Goal: Information Seeking & Learning: Find specific fact

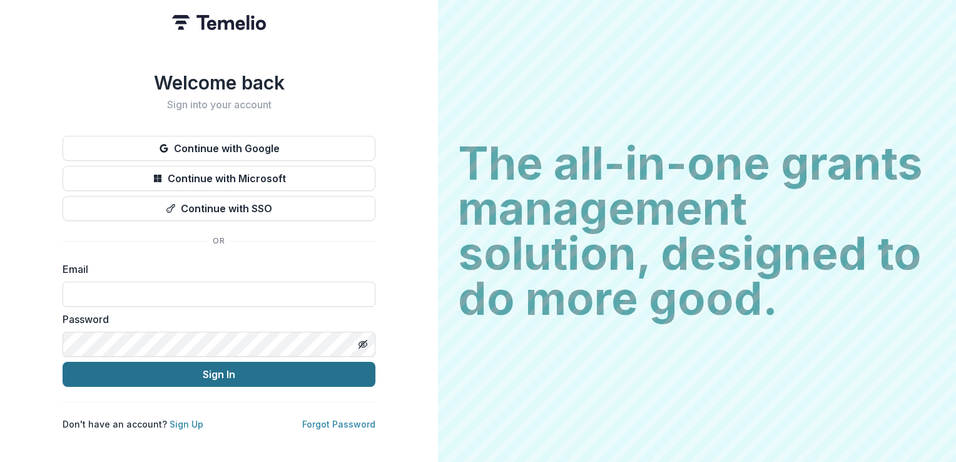
type input "**********"
click at [236, 369] on button "Sign In" at bounding box center [219, 373] width 313 height 25
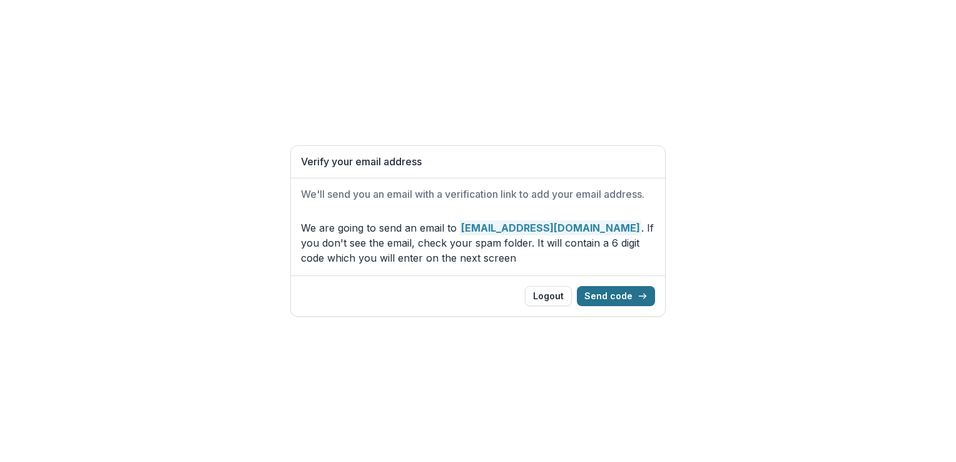
click at [617, 293] on button "Send code" at bounding box center [616, 296] width 78 height 20
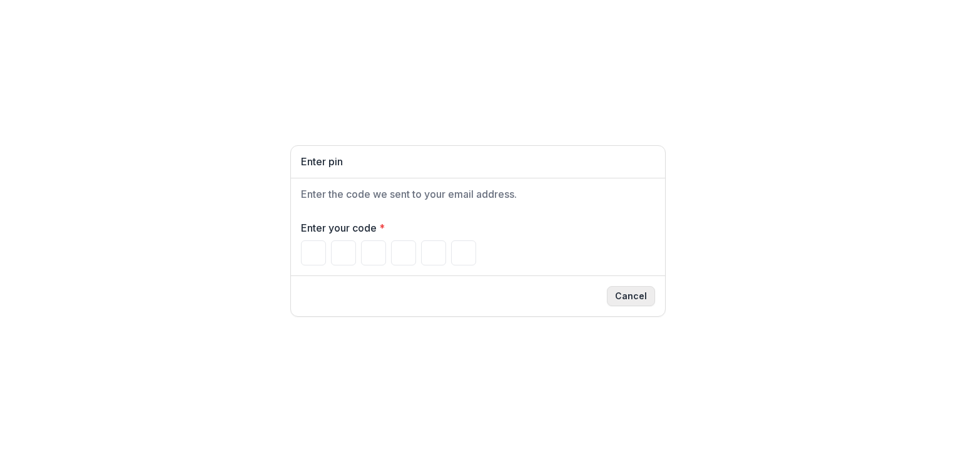
type input "*"
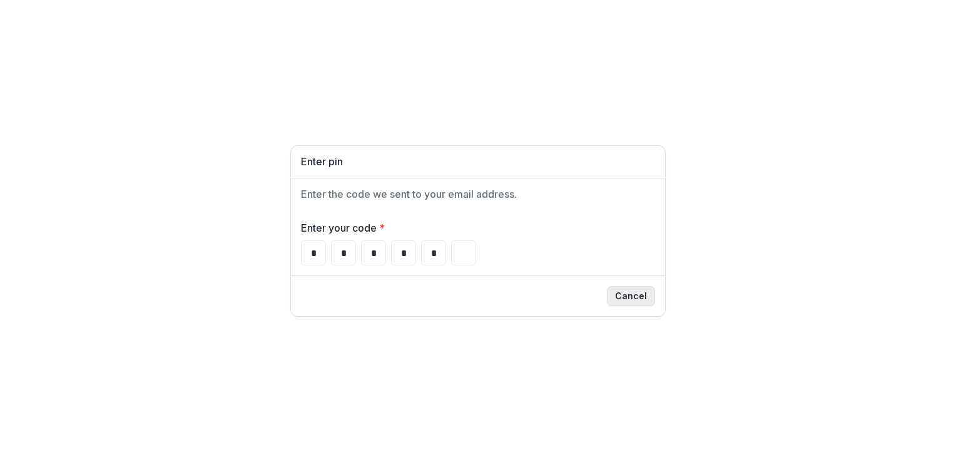
type input "*"
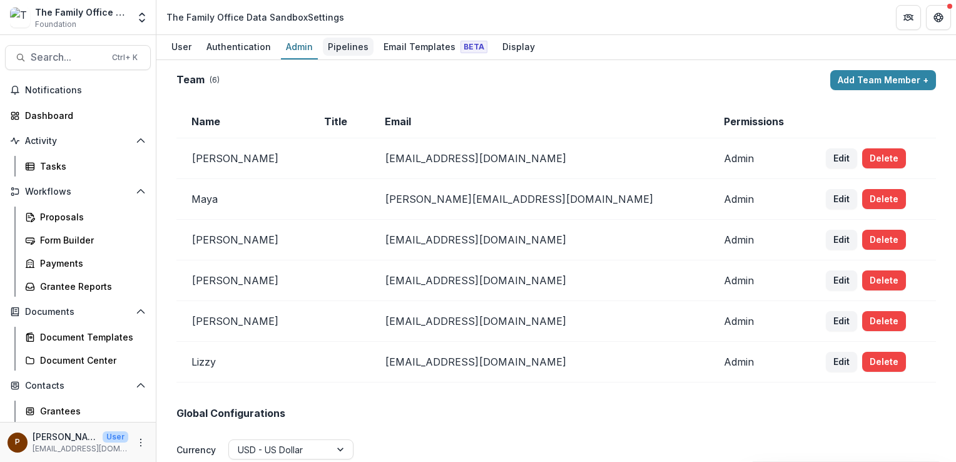
click at [337, 46] on div "Pipelines" at bounding box center [348, 47] width 51 height 18
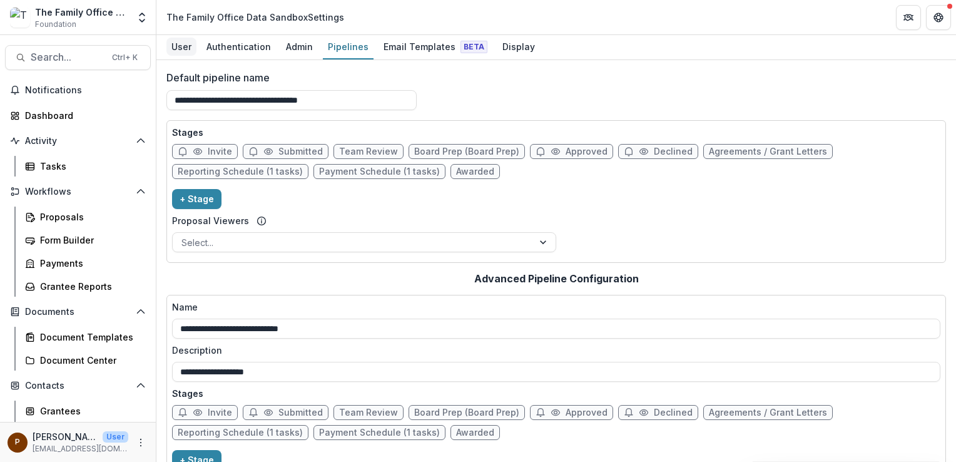
click at [185, 46] on div "User" at bounding box center [181, 47] width 30 height 18
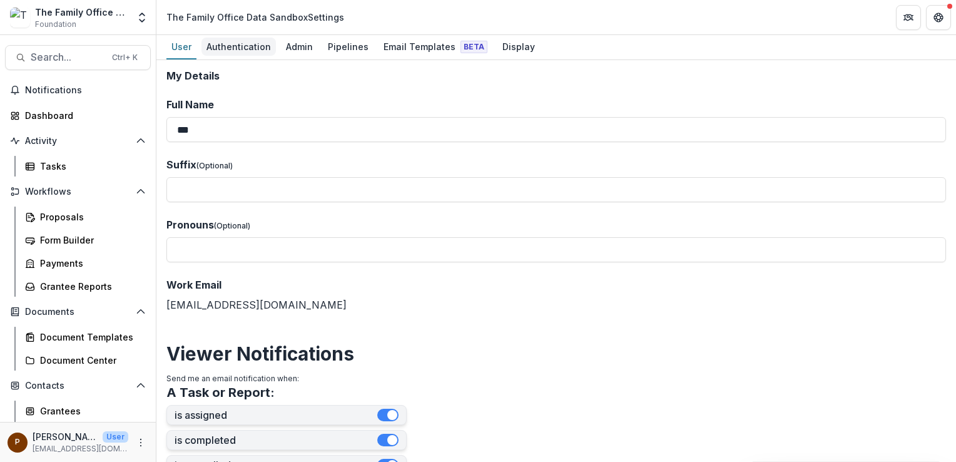
click at [240, 49] on div "Authentication" at bounding box center [238, 47] width 74 height 18
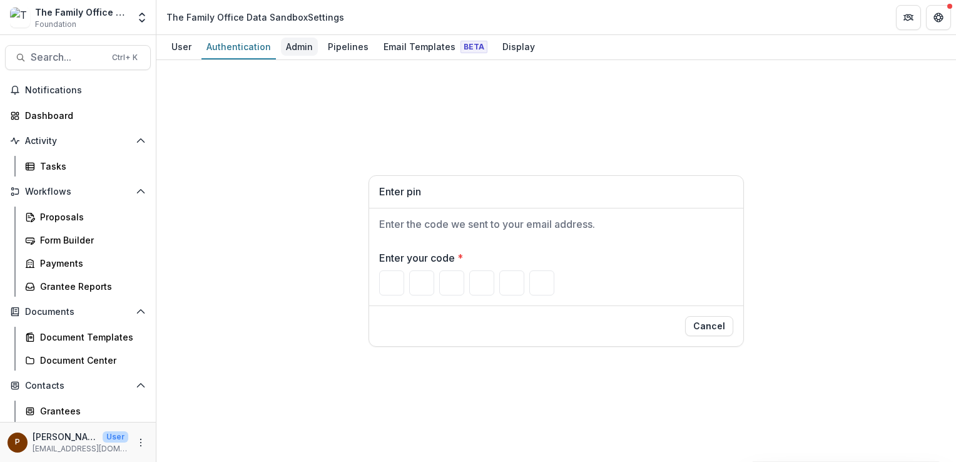
click at [306, 45] on div "Admin" at bounding box center [299, 47] width 37 height 18
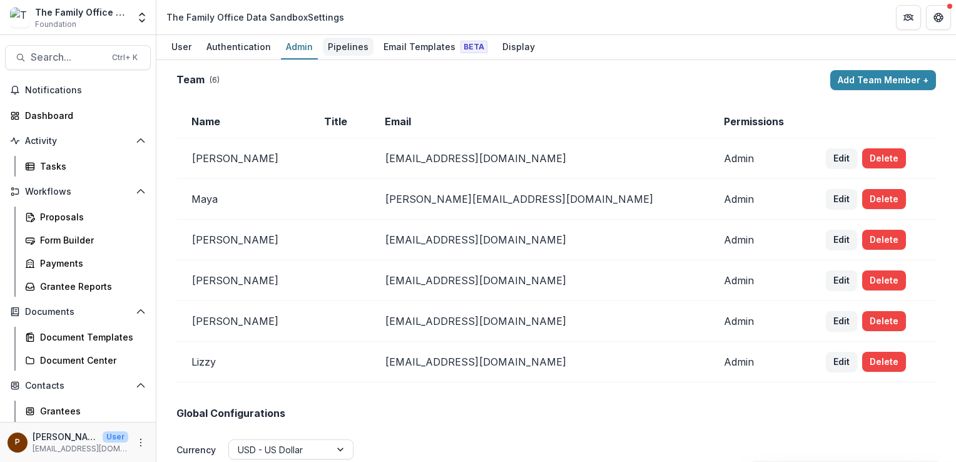
click at [337, 51] on div "Pipelines" at bounding box center [348, 47] width 51 height 18
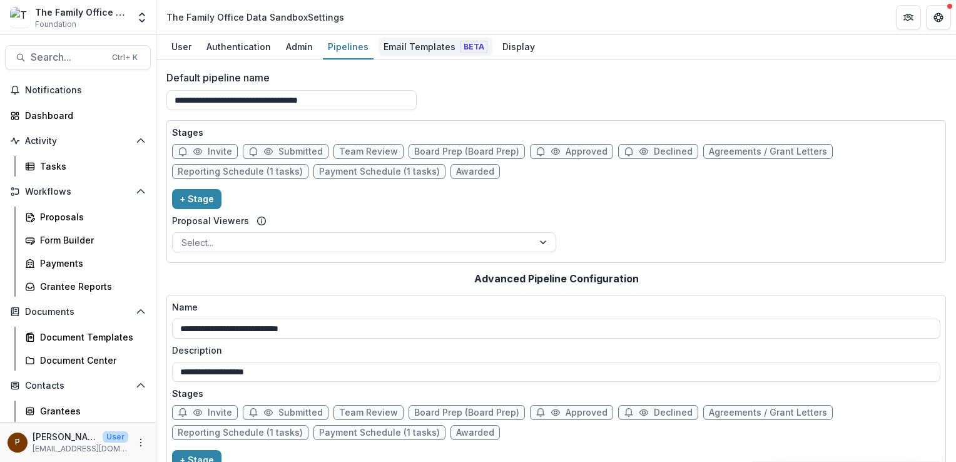
click at [400, 51] on div "Email Templates Beta" at bounding box center [435, 47] width 114 height 18
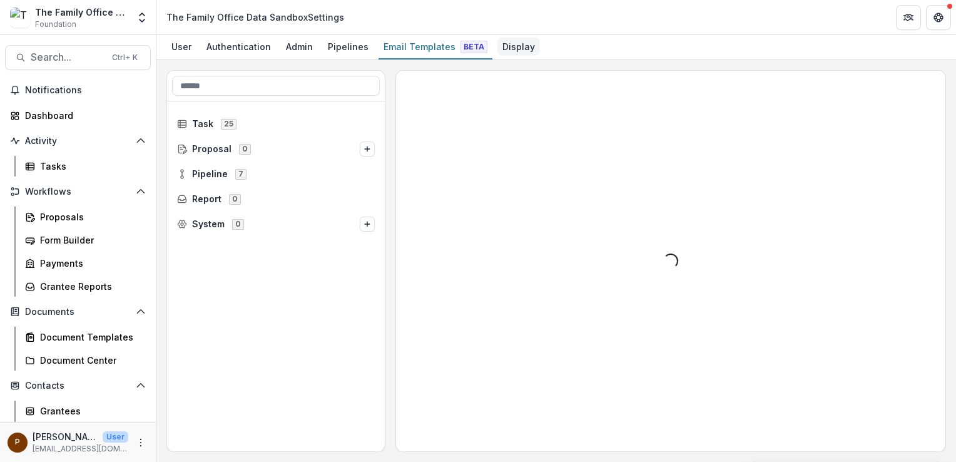
click at [499, 49] on div "Display" at bounding box center [518, 47] width 43 height 18
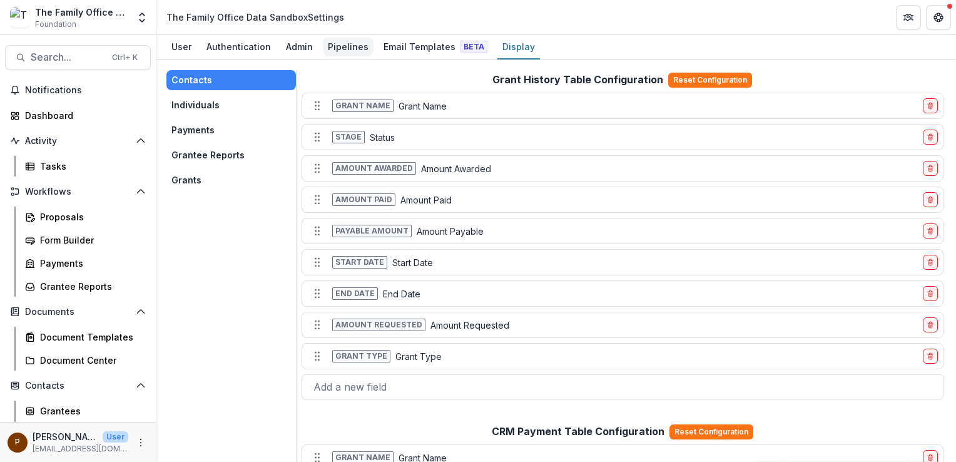
click at [338, 48] on div "Pipelines" at bounding box center [348, 47] width 51 height 18
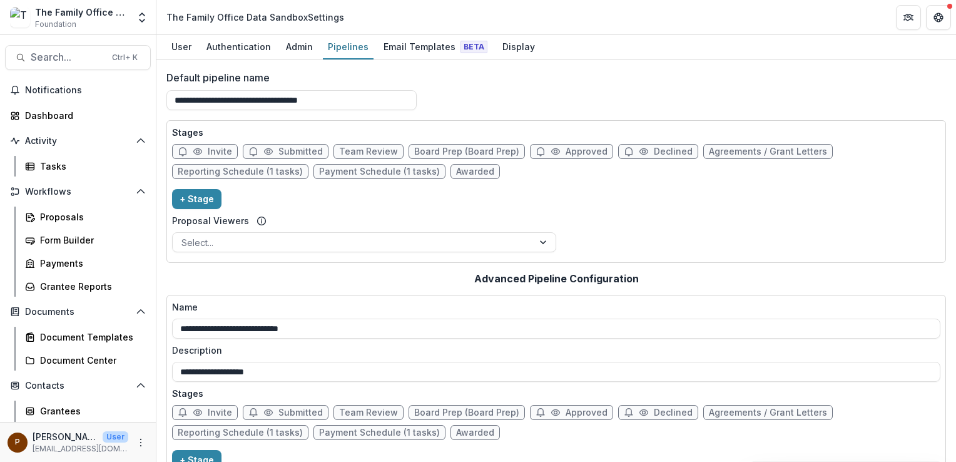
drag, startPoint x: 349, startPoint y: 99, endPoint x: 81, endPoint y: 78, distance: 269.1
click at [81, 78] on main "**********" at bounding box center [478, 248] width 956 height 427
drag, startPoint x: 242, startPoint y: 103, endPoint x: 64, endPoint y: 79, distance: 179.8
click at [64, 79] on main "**********" at bounding box center [478, 248] width 956 height 427
type input "*"
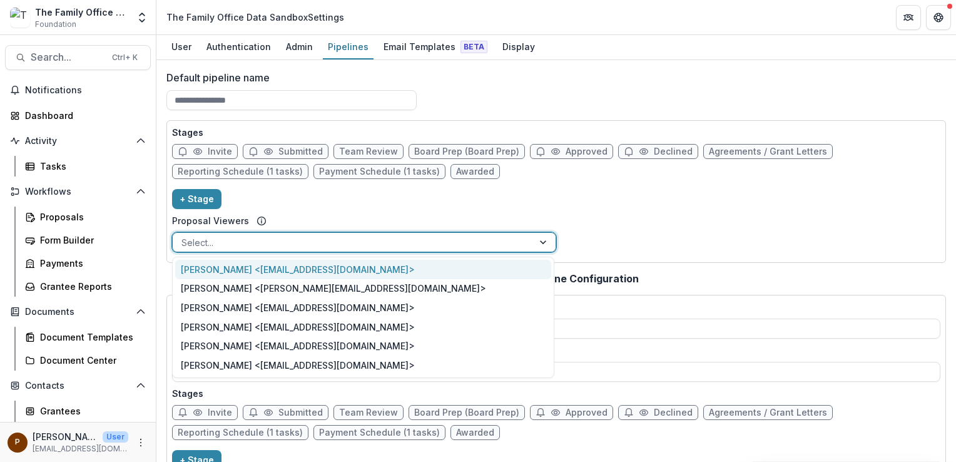
click at [543, 243] on div at bounding box center [544, 242] width 23 height 19
click at [581, 219] on div "Stages Invite Submitted Team Review Board Prep (Board Prep) Approved Declined A…" at bounding box center [556, 191] width 768 height 131
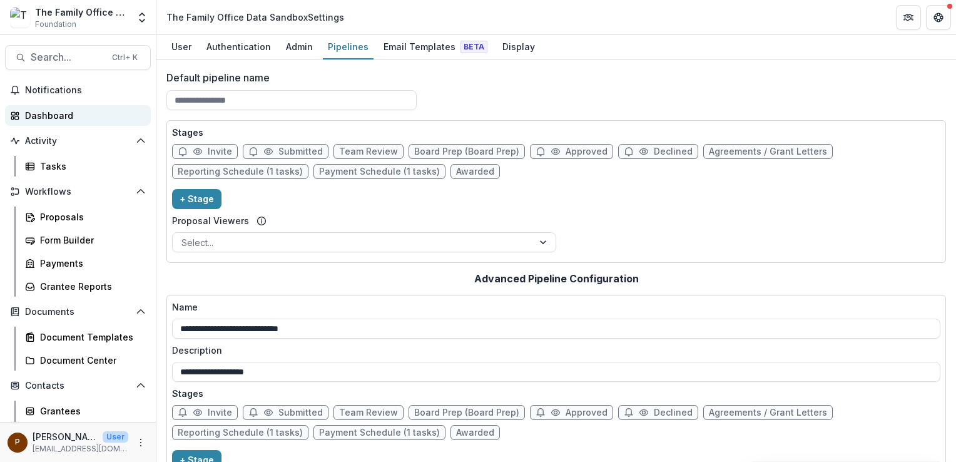
click at [52, 118] on div "Dashboard" at bounding box center [83, 115] width 116 height 13
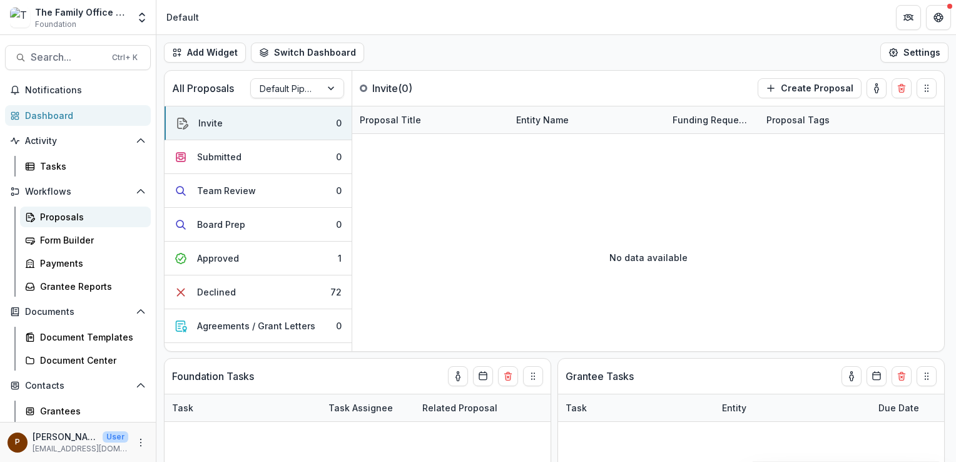
click at [55, 216] on div "Proposals" at bounding box center [90, 216] width 101 height 13
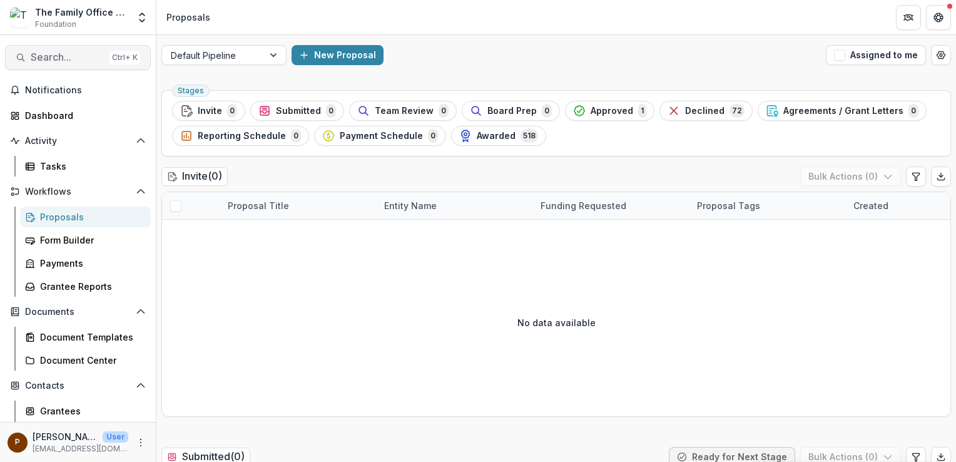
click at [64, 54] on span "Search..." at bounding box center [68, 57] width 74 height 12
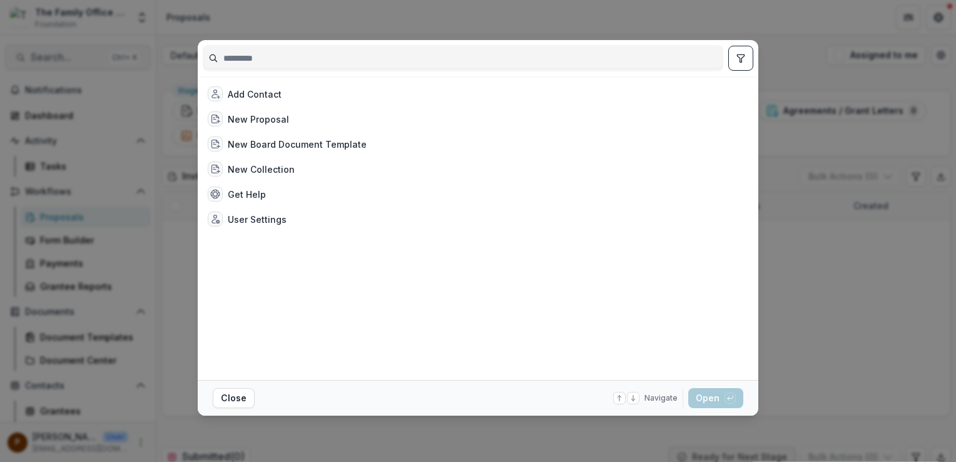
click at [64, 54] on div "Add Contact New Proposal New Board Document Template New Collection Get Help Us…" at bounding box center [478, 231] width 956 height 462
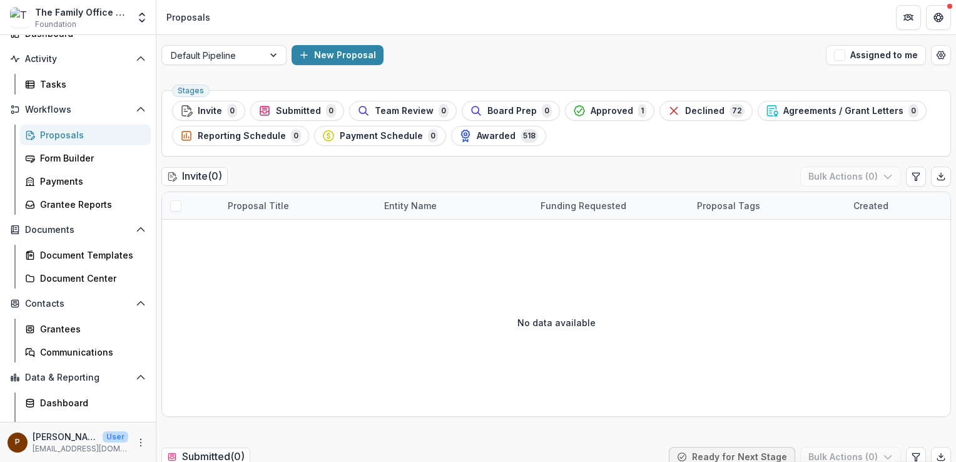
scroll to position [96, 0]
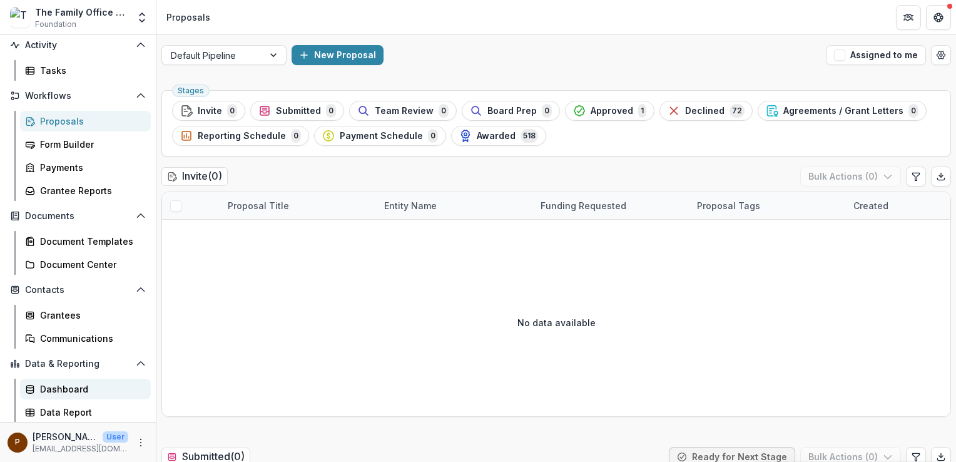
click at [91, 391] on div "Dashboard" at bounding box center [90, 388] width 101 height 13
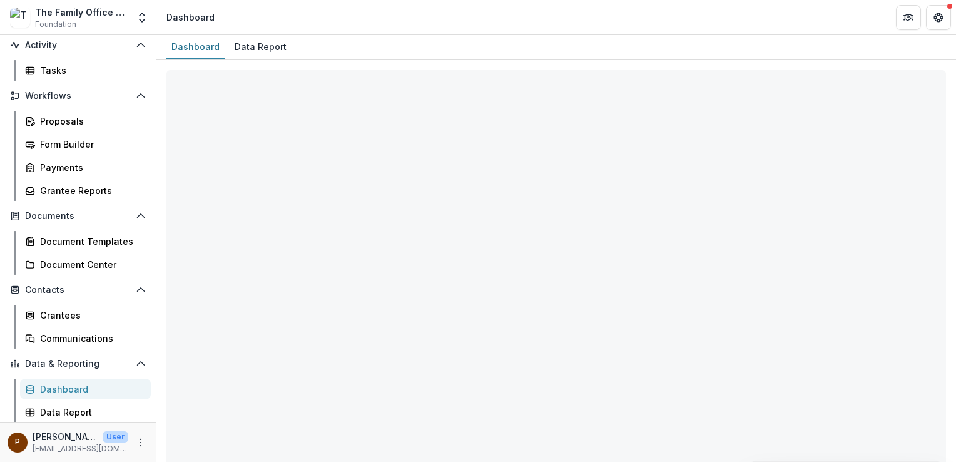
click at [91, 391] on div "Dashboard" at bounding box center [90, 388] width 101 height 13
click at [249, 48] on div "Data Report" at bounding box center [261, 47] width 62 height 18
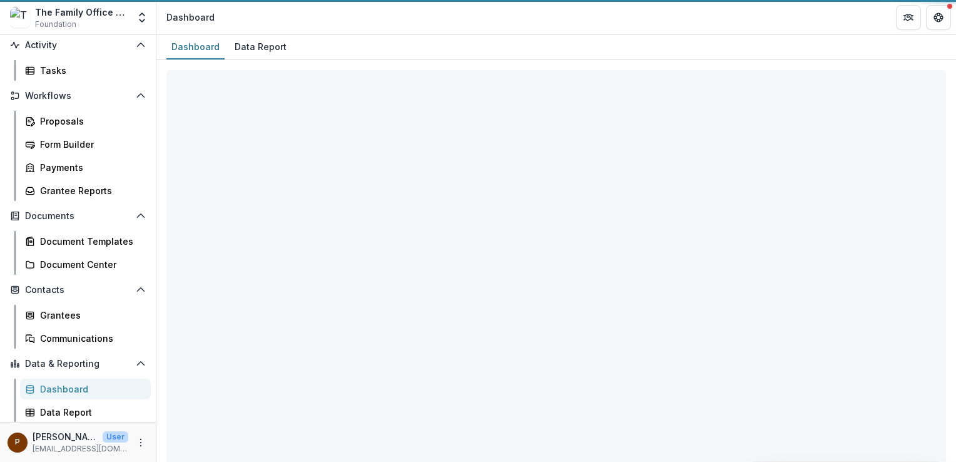
click at [193, 50] on div "Dashboard" at bounding box center [195, 47] width 58 height 18
select select "**********"
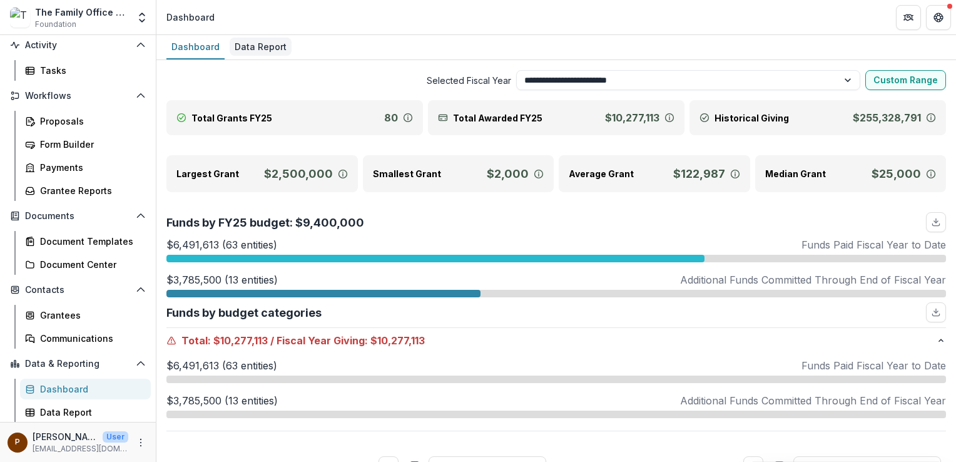
click at [253, 47] on div "Data Report" at bounding box center [261, 47] width 62 height 18
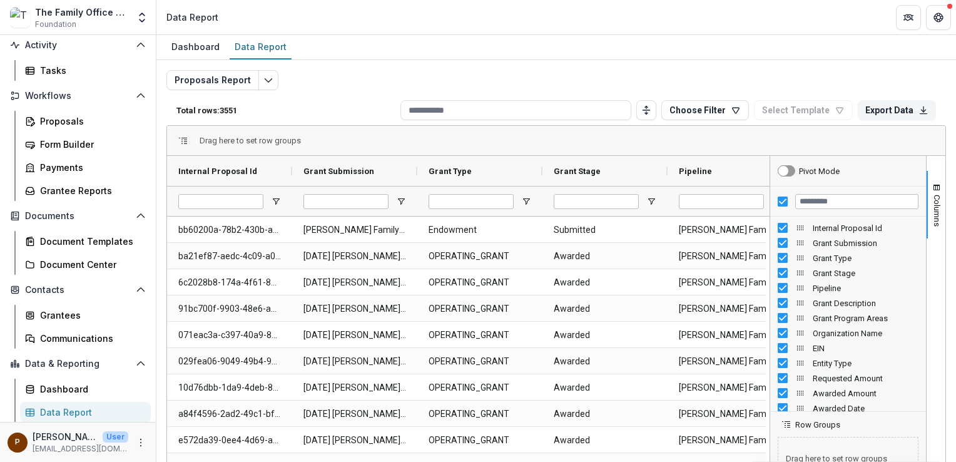
click at [712, 139] on div "Drag here to set row groups" at bounding box center [556, 141] width 778 height 30
click at [753, 143] on div "Drag here to set row groups" at bounding box center [556, 141] width 778 height 30
click at [18, 22] on img at bounding box center [20, 18] width 20 height 20
click at [140, 15] on polyline "Open entity switcher" at bounding box center [141, 14] width 5 height 3
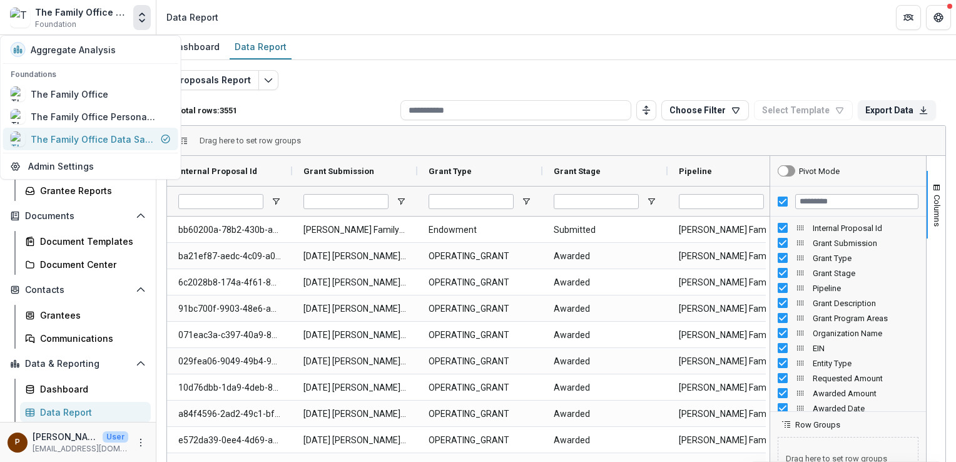
click at [101, 136] on div "The Family Office Data Sandbox" at bounding box center [93, 139] width 125 height 13
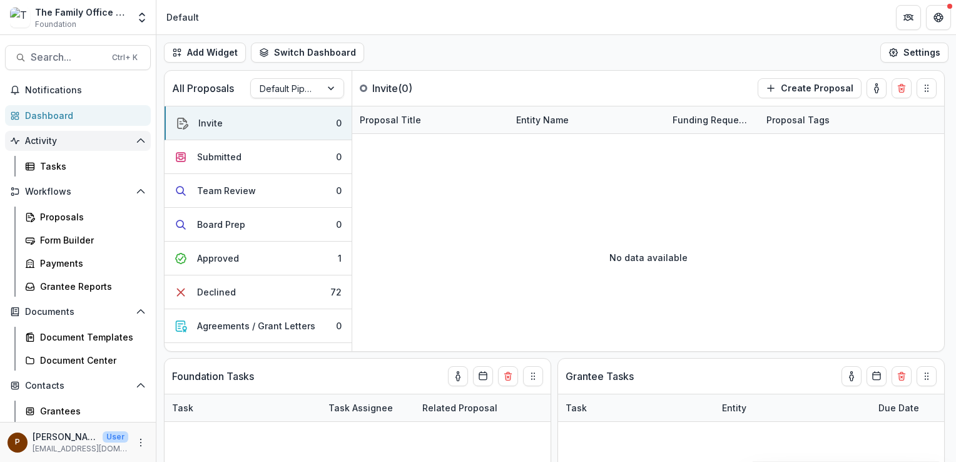
click at [43, 141] on span "Activity" at bounding box center [78, 141] width 106 height 11
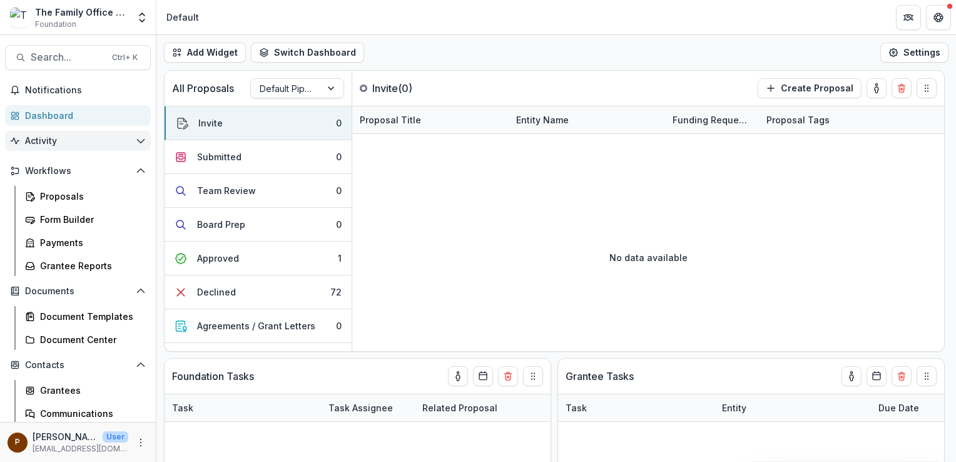
click at [43, 141] on span "Activity" at bounding box center [78, 141] width 106 height 11
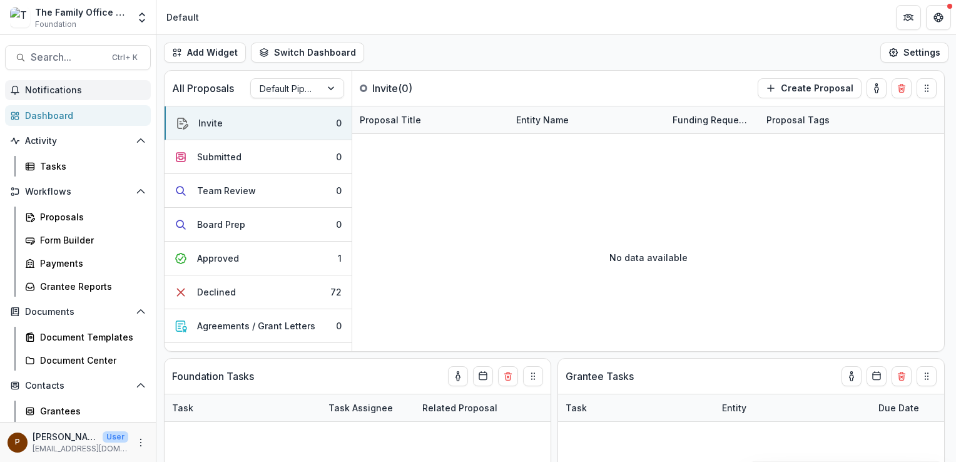
click at [55, 91] on span "Notifications" at bounding box center [85, 90] width 121 height 11
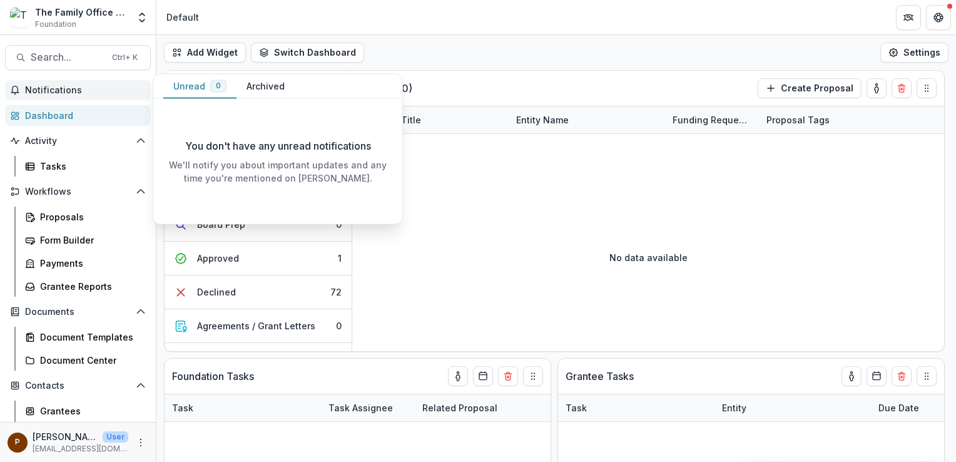
click at [55, 91] on span "Notifications" at bounding box center [85, 90] width 121 height 11
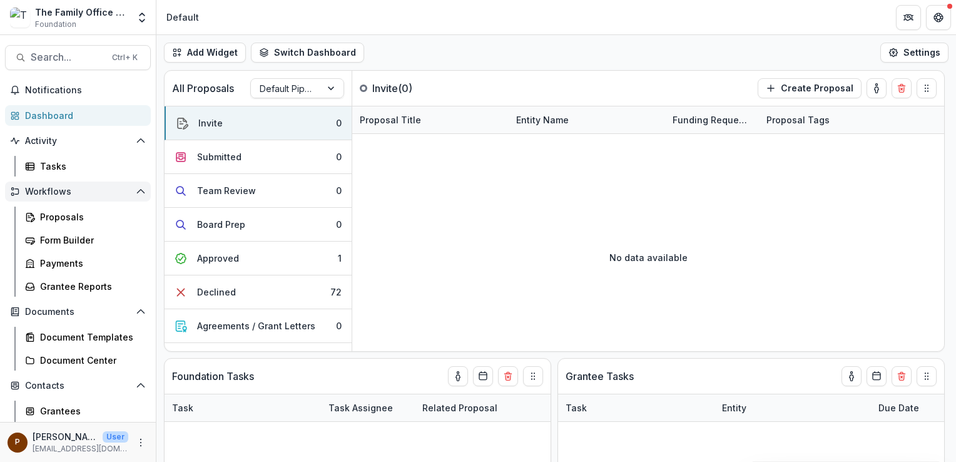
click at [54, 189] on span "Workflows" at bounding box center [78, 191] width 106 height 11
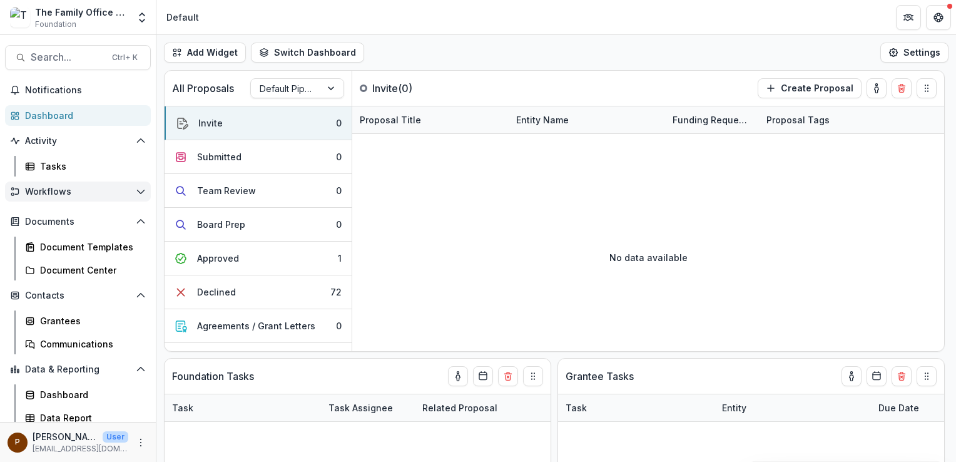
click at [54, 189] on span "Workflows" at bounding box center [78, 191] width 106 height 11
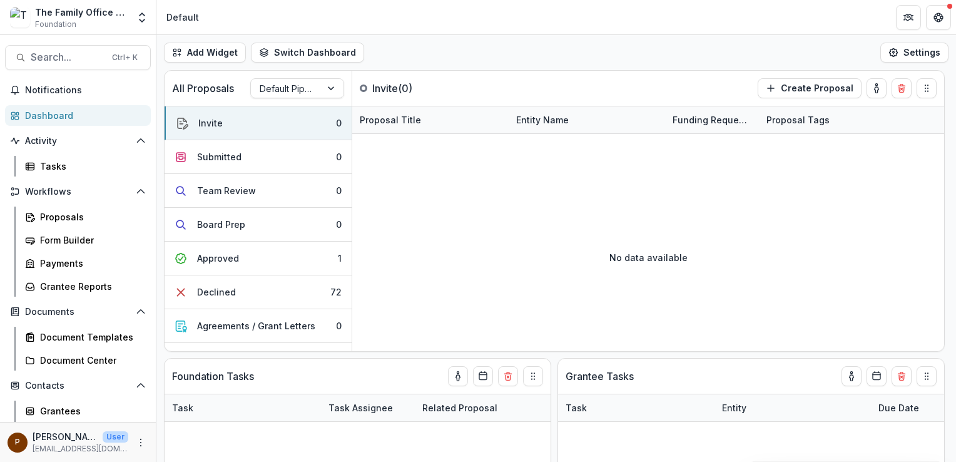
click at [688, 6] on header "Default" at bounding box center [555, 17] width 799 height 34
click at [420, 26] on header "Default" at bounding box center [555, 17] width 799 height 34
click at [228, 21] on header "Default" at bounding box center [555, 17] width 799 height 34
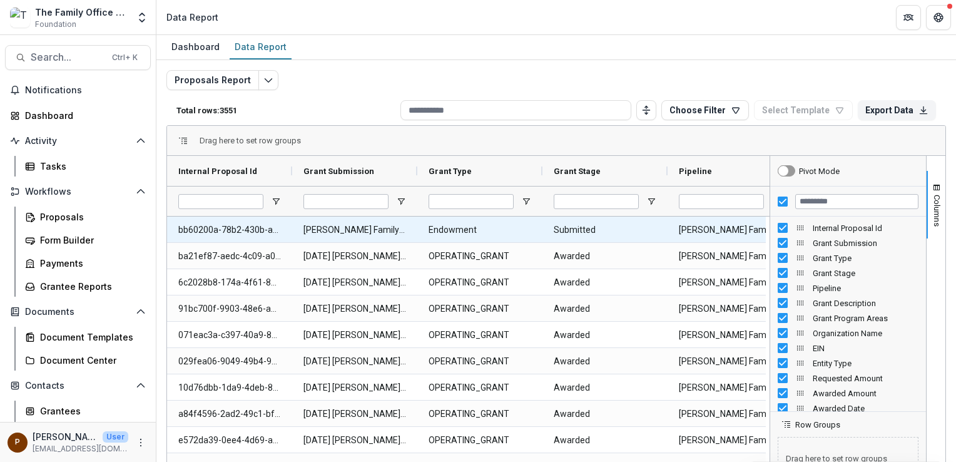
click at [361, 227] on Submission-865 "[PERSON_NAME] Family Foundation Center for Youth Ministry Training" at bounding box center [354, 230] width 103 height 26
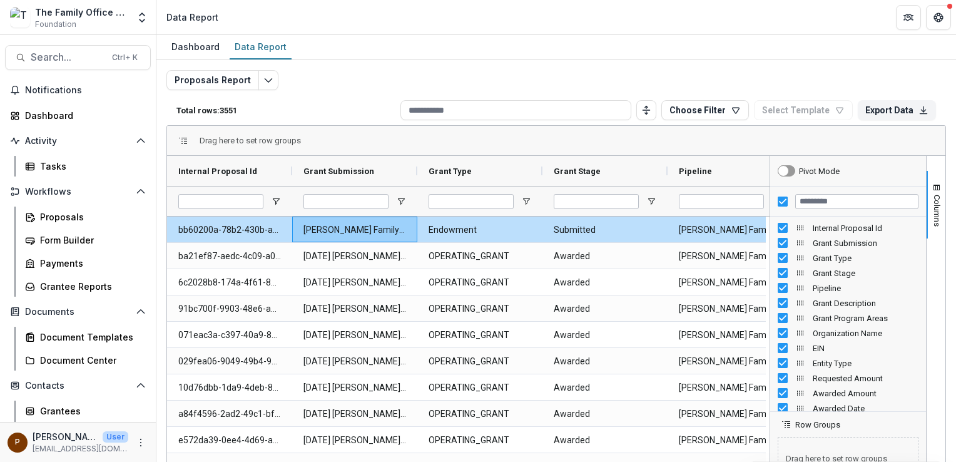
click at [745, 171] on div "Pipeline" at bounding box center [725, 171] width 93 height 24
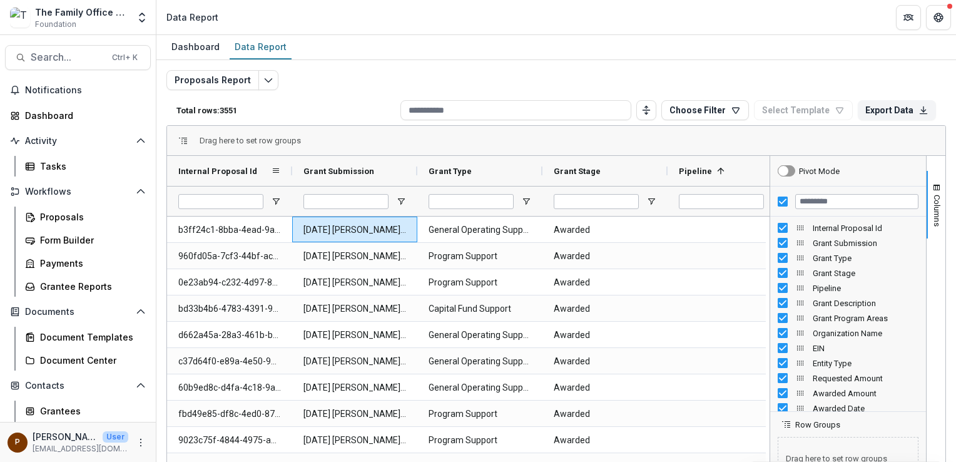
click at [221, 176] on div "Internal Proposal Id" at bounding box center [224, 171] width 93 height 24
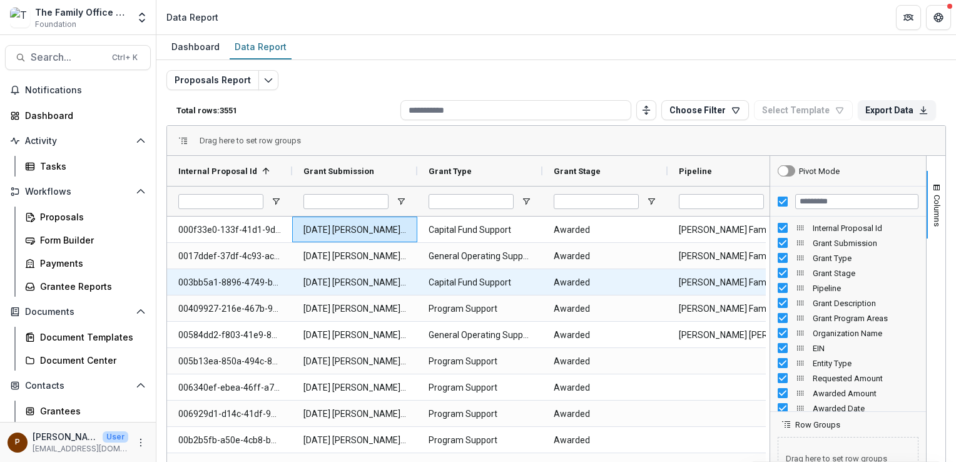
click at [346, 285] on Submission-1165 "[DATE] [PERSON_NAME] Family Foundation [US_STATE] Community Food Bank" at bounding box center [354, 283] width 103 height 26
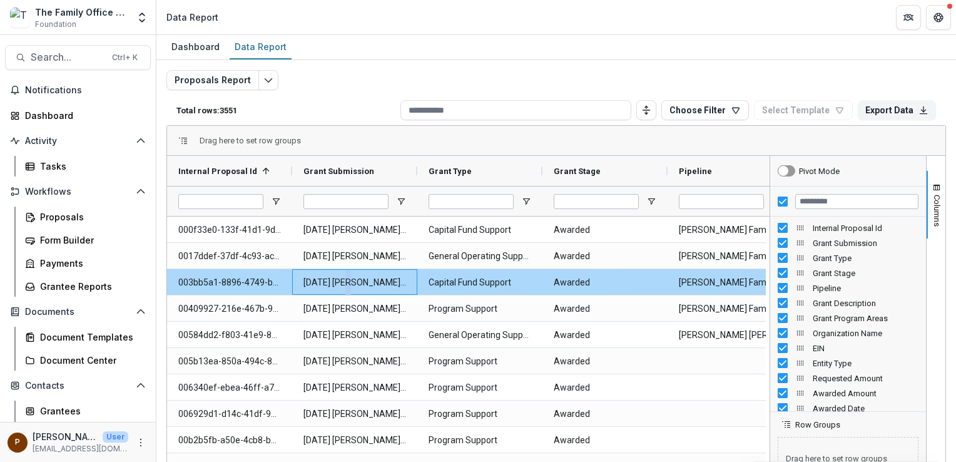
click at [346, 285] on Submission-1165 "[DATE] [PERSON_NAME] Family Foundation [US_STATE] Community Food Bank" at bounding box center [354, 283] width 103 height 26
click at [218, 281] on Id-1164 "003bb5a1-8896-4749-b3ce-4ca50612f90e" at bounding box center [229, 283] width 103 height 26
click at [361, 280] on Submission-1165 "[DATE] [PERSON_NAME] Family Foundation [US_STATE] Community Food Bank" at bounding box center [354, 283] width 103 height 26
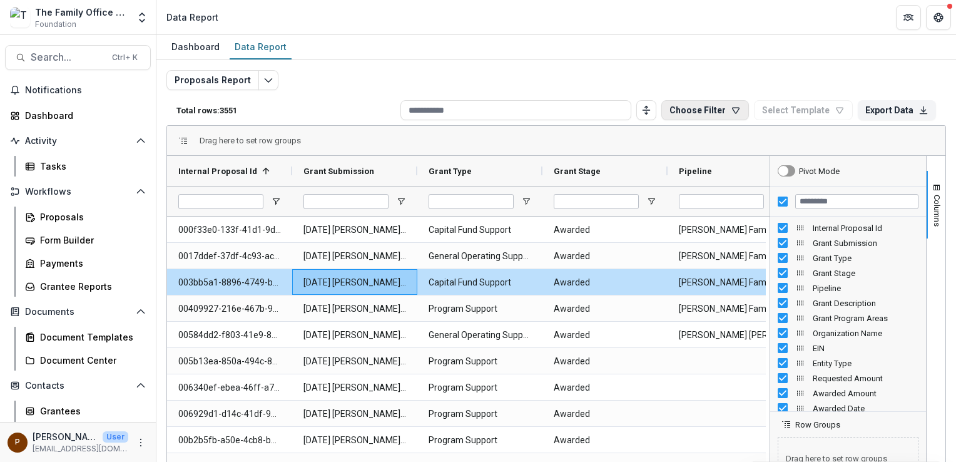
click at [725, 109] on button "Choose Filter" at bounding box center [705, 110] width 88 height 20
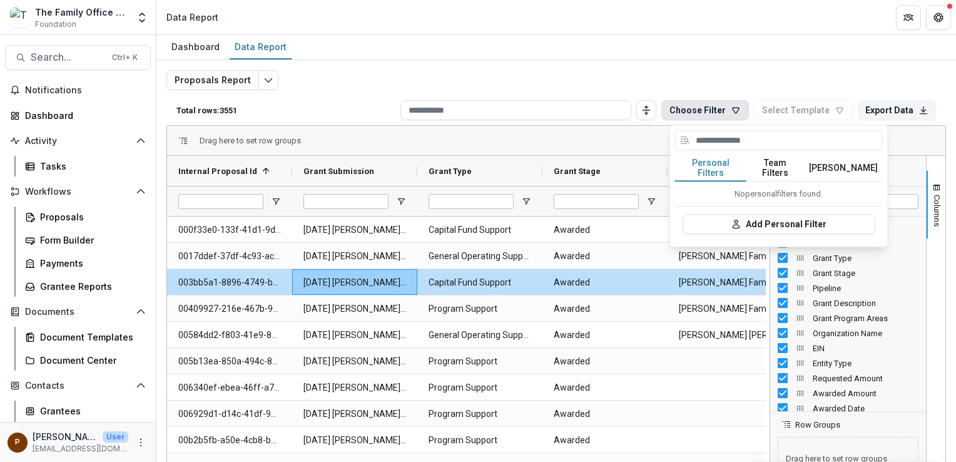
click at [725, 109] on button "Choose Filter" at bounding box center [705, 110] width 88 height 20
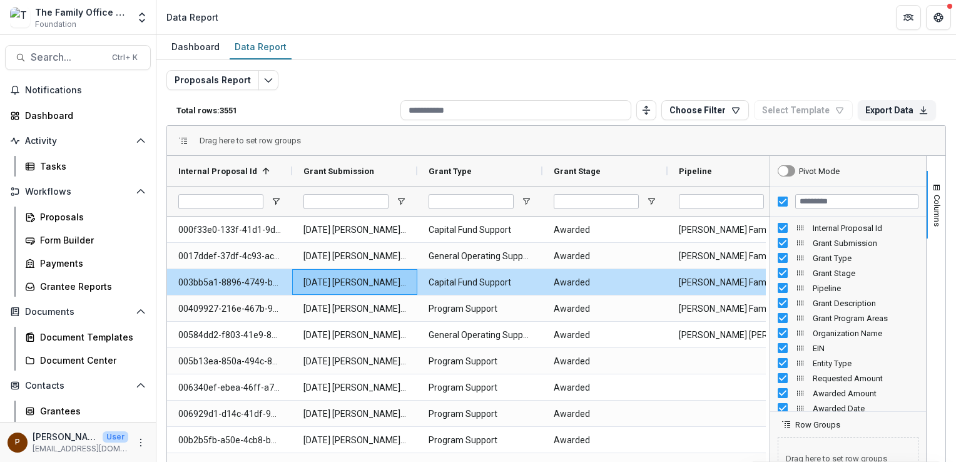
click at [708, 139] on div "Drag here to set row groups" at bounding box center [556, 141] width 778 height 30
click at [70, 60] on span "Search..." at bounding box center [68, 57] width 74 height 12
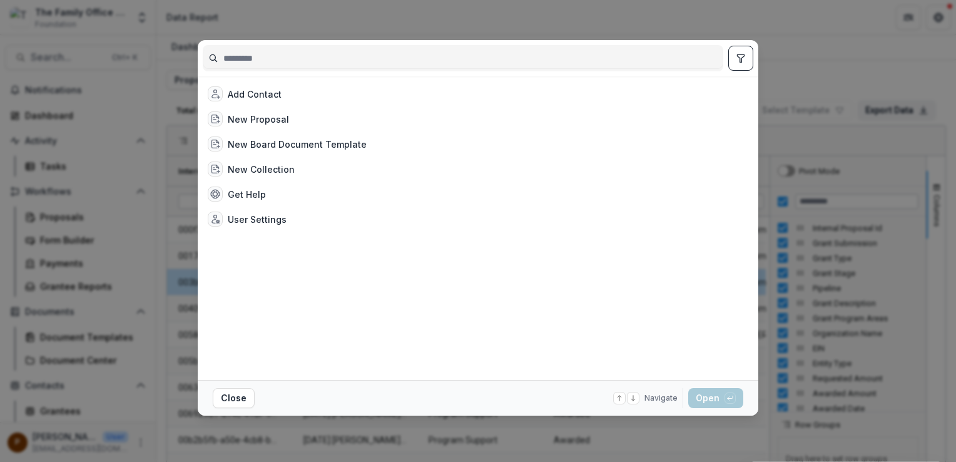
click at [70, 59] on div "Add Contact New Proposal New Board Document Template New Collection Get Help Us…" at bounding box center [478, 231] width 956 height 462
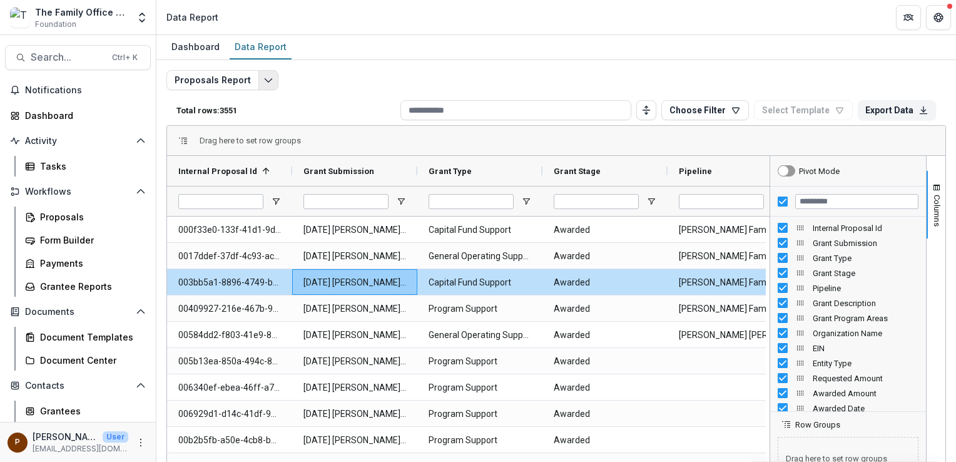
click at [267, 83] on icon "Edit selected report" at bounding box center [268, 80] width 10 height 10
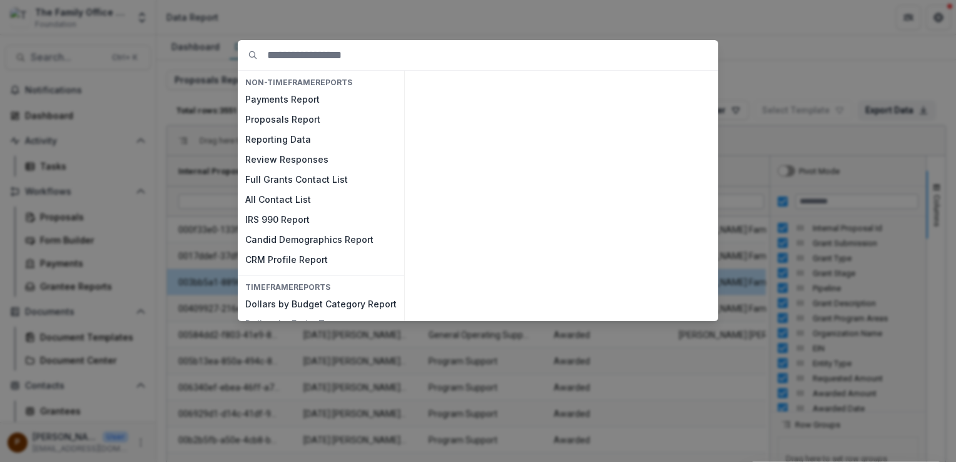
click at [195, 66] on div "NON-TIMEFRAME Reports Payments Report Proposals Report Reporting Data Review Re…" at bounding box center [478, 231] width 956 height 462
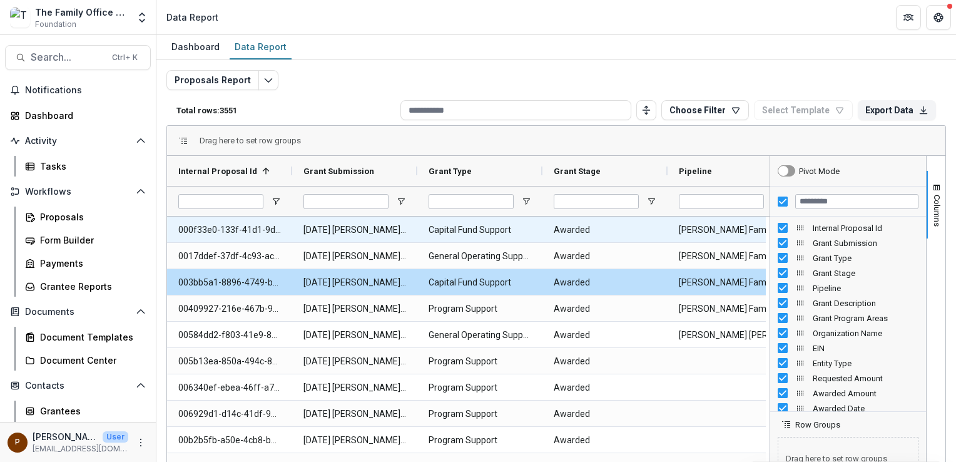
click at [703, 228] on Pipeline-1456 "[PERSON_NAME] Family Foundation" at bounding box center [730, 230] width 103 height 26
